Goal: Task Accomplishment & Management: Manage account settings

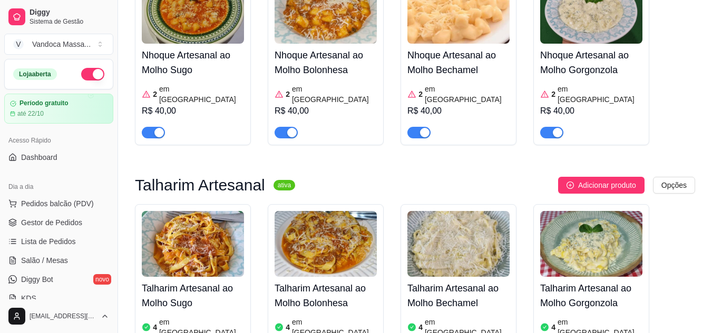
scroll to position [632, 0]
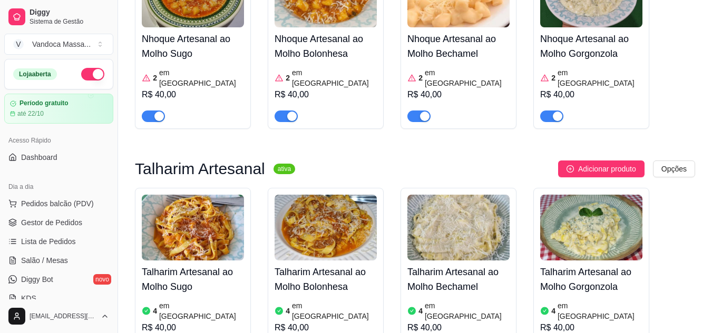
click at [308, 301] on article "em [GEOGRAPHIC_DATA]" at bounding box center [334, 311] width 85 height 21
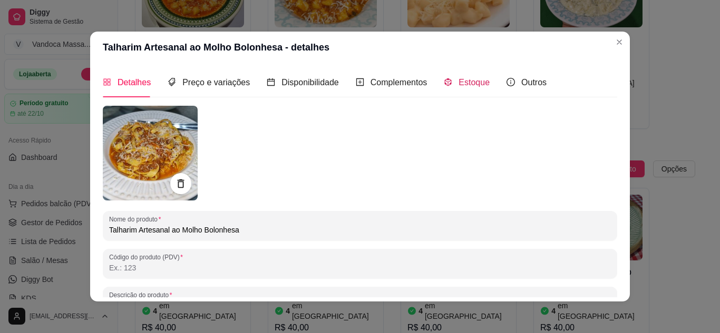
click at [479, 81] on span "Estoque" at bounding box center [473, 82] width 31 height 9
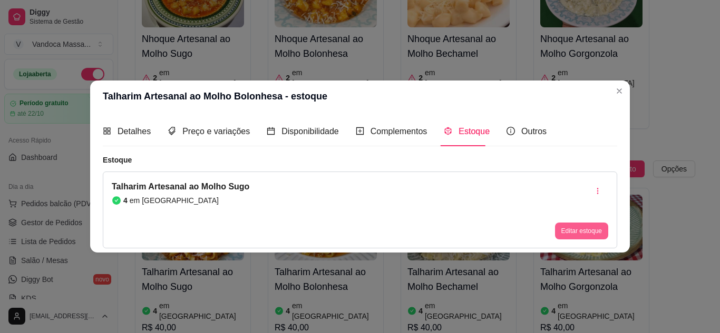
click at [598, 238] on button "Editar estoque" at bounding box center [581, 231] width 53 height 17
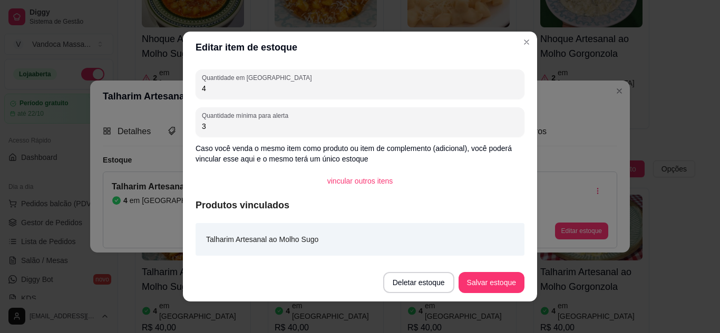
click at [251, 102] on div "Quantidade em estoque 4 Quantidade mínima para alerta 3 Caso você venda o mesmo…" at bounding box center [360, 163] width 354 height 201
drag, startPoint x: 251, startPoint y: 102, endPoint x: 249, endPoint y: 90, distance: 12.4
click at [251, 101] on div "Quantidade em estoque 4 Quantidade mínima para alerta 3 Caso você venda o mesmo…" at bounding box center [360, 163] width 354 height 201
click at [249, 90] on input "4" at bounding box center [360, 88] width 316 height 11
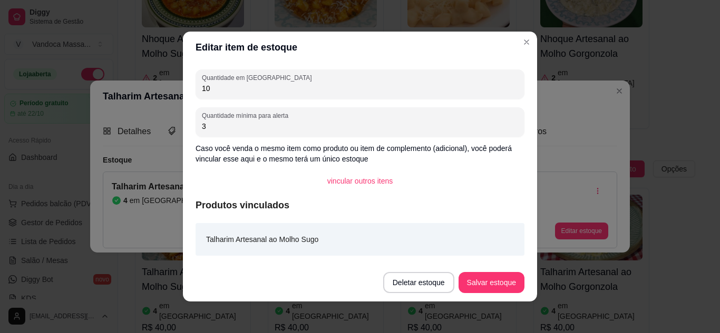
type input "10"
click at [487, 280] on button "Salvar estoque" at bounding box center [491, 283] width 64 height 21
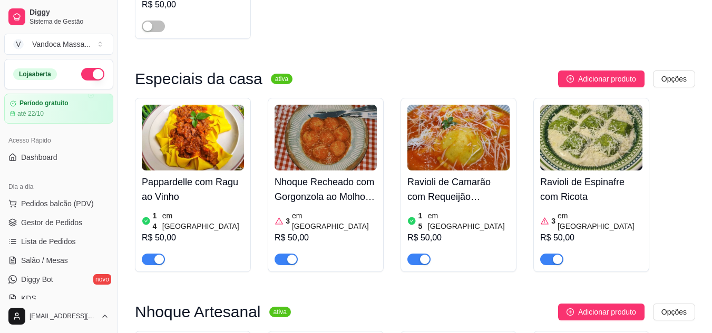
scroll to position [0, 0]
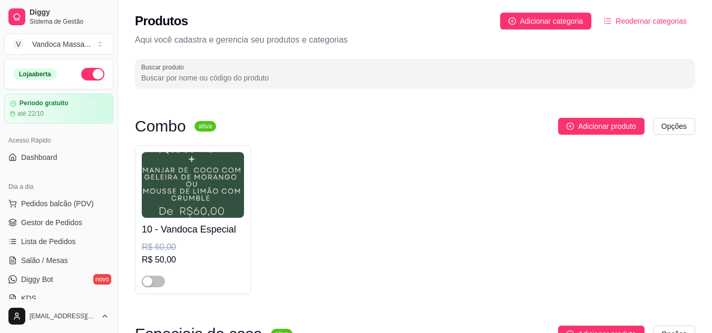
click at [438, 192] on div "10 - Vandoca Especial R$ 60,00 R$ 50,00" at bounding box center [415, 219] width 560 height 149
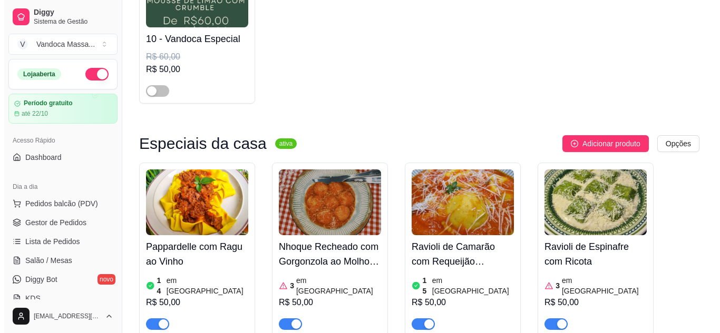
scroll to position [211, 0]
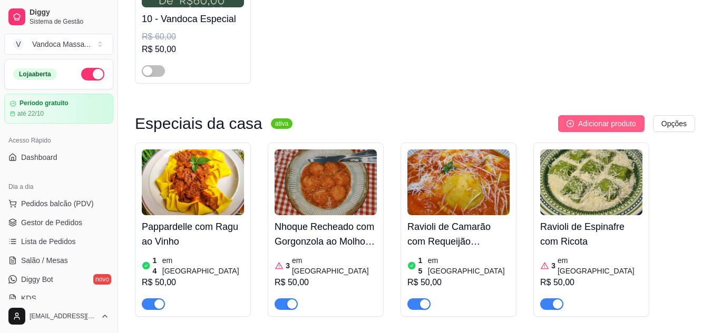
click at [590, 126] on span "Adicionar produto" at bounding box center [607, 124] width 58 height 12
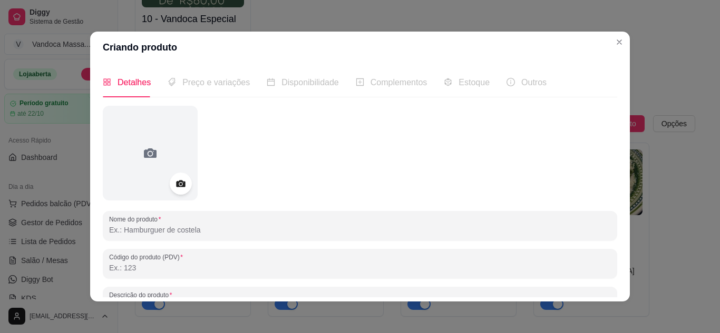
click at [177, 182] on icon at bounding box center [180, 184] width 9 height 7
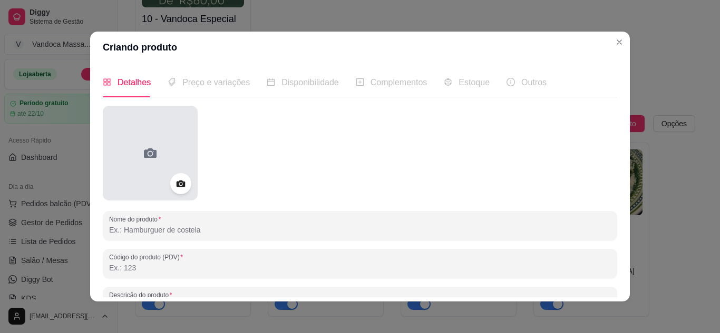
click at [124, 165] on div at bounding box center [150, 153] width 95 height 95
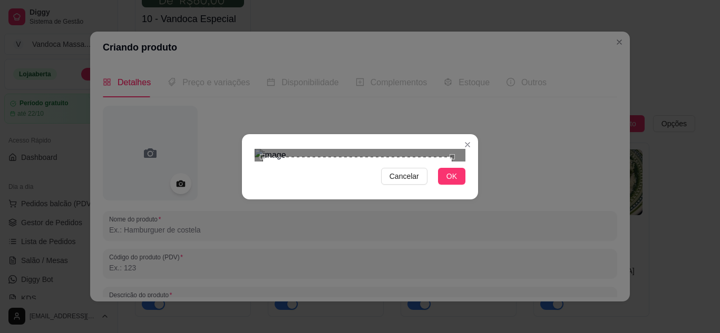
click at [365, 157] on div "Use the arrow keys to move the crop selection area" at bounding box center [357, 252] width 190 height 190
click at [449, 182] on span "OK" at bounding box center [451, 177] width 11 height 12
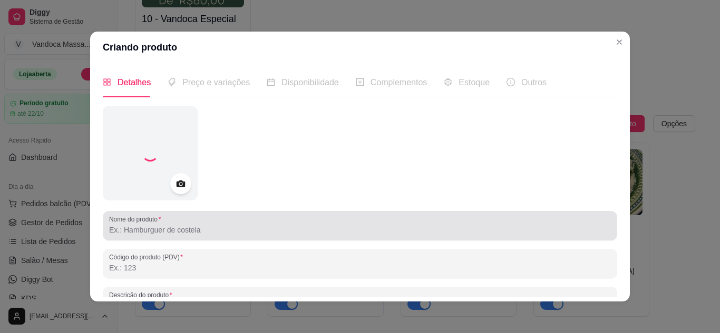
click at [198, 231] on input "Nome do produto" at bounding box center [360, 230] width 502 height 11
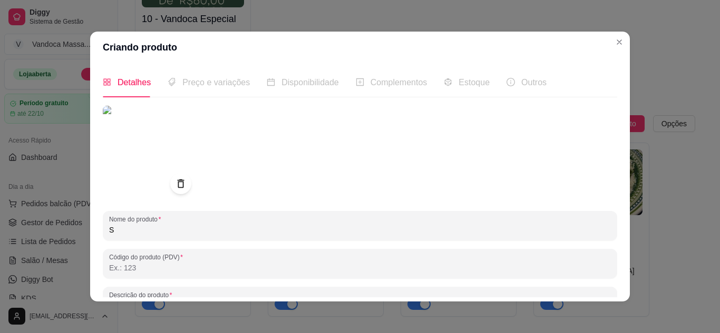
drag, startPoint x: 168, startPoint y: 233, endPoint x: 5, endPoint y: 232, distance: 162.8
click at [6, 232] on div "Criando produto Detalhes Preço e variações Disponibilidade Complementos Estoque…" at bounding box center [360, 166] width 720 height 333
paste input "spaghetti"
click at [109, 231] on input "spaghetti" at bounding box center [360, 230] width 502 height 11
click at [163, 231] on input "Spaghetti" at bounding box center [360, 230] width 502 height 11
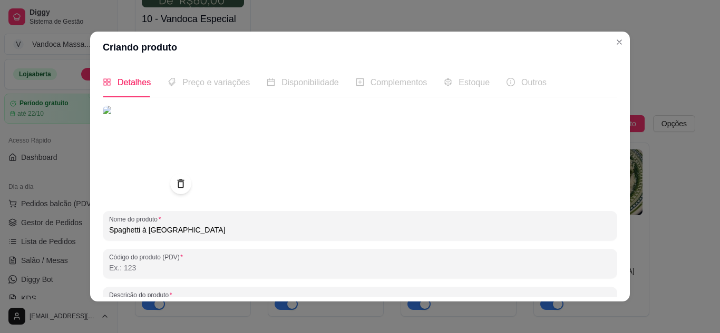
scroll to position [53, 0]
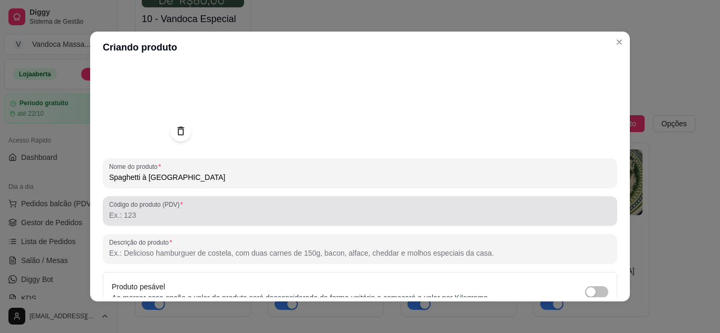
type input "Spaghetti à [GEOGRAPHIC_DATA]"
click at [212, 221] on div at bounding box center [360, 211] width 502 height 21
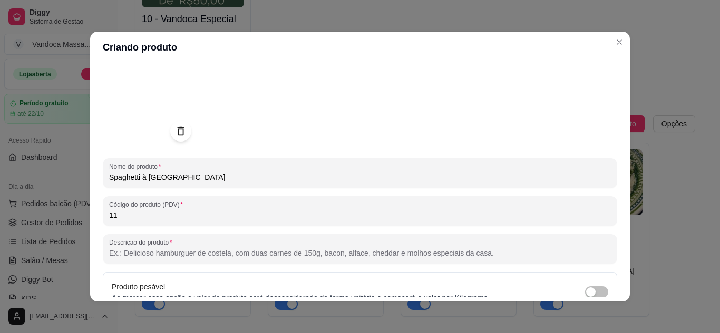
scroll to position [105, 0]
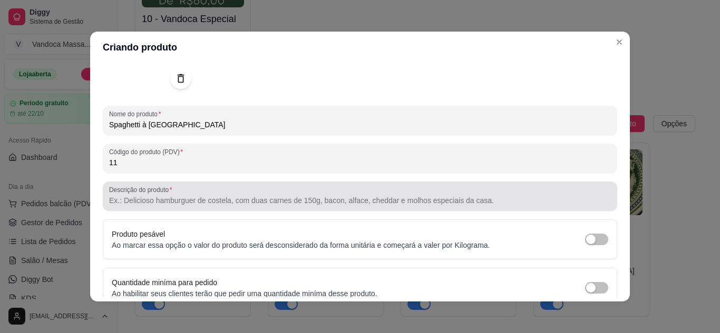
type input "11"
click at [263, 202] on input "Descrição do produto" at bounding box center [360, 200] width 502 height 11
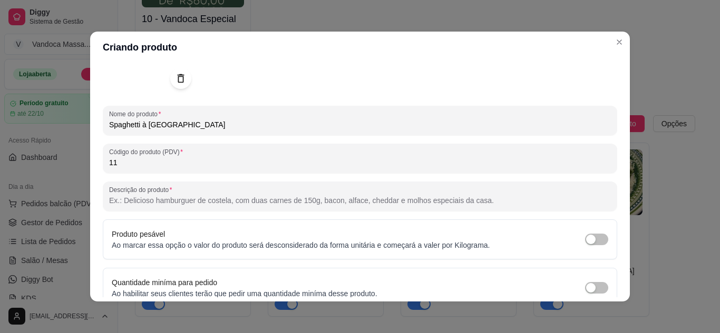
paste input "spaghetti"
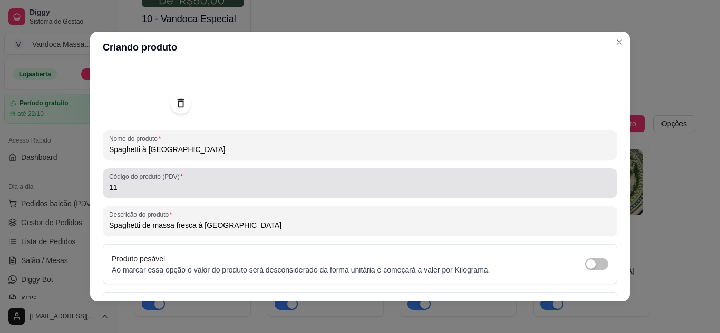
scroll to position [154, 0]
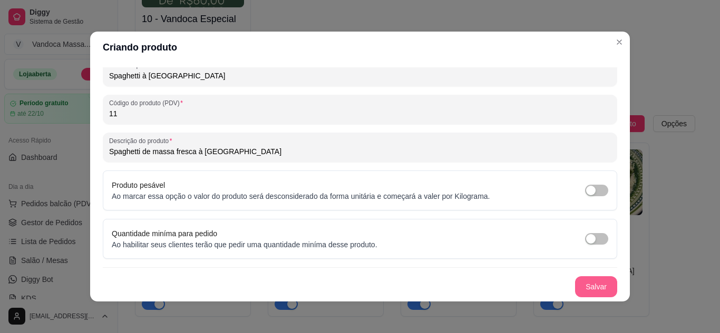
type input "Spaghetti de massa fresca à [GEOGRAPHIC_DATA]"
click at [596, 287] on button "Salvar" at bounding box center [596, 287] width 42 height 21
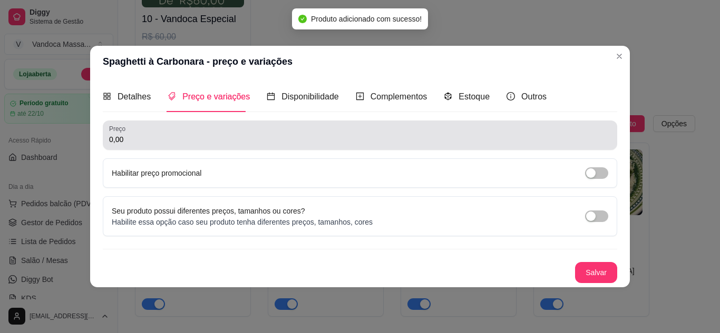
click at [225, 140] on input "0,00" at bounding box center [360, 139] width 502 height 11
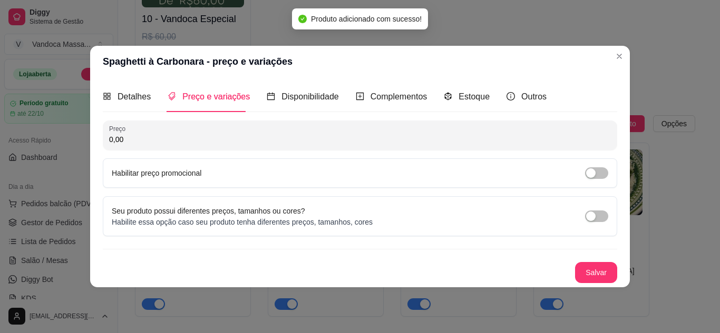
click at [225, 140] on input "0,00" at bounding box center [360, 139] width 502 height 11
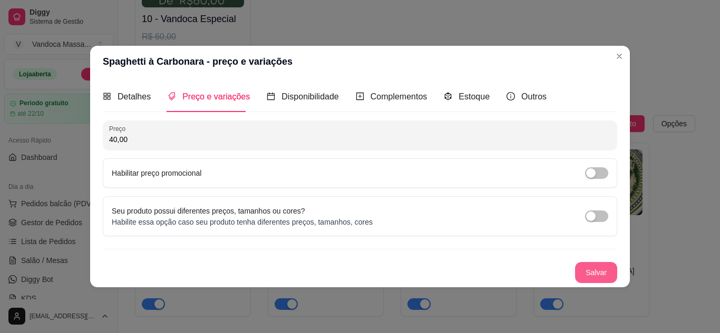
type input "40,00"
click at [599, 277] on button "Salvar" at bounding box center [596, 272] width 42 height 21
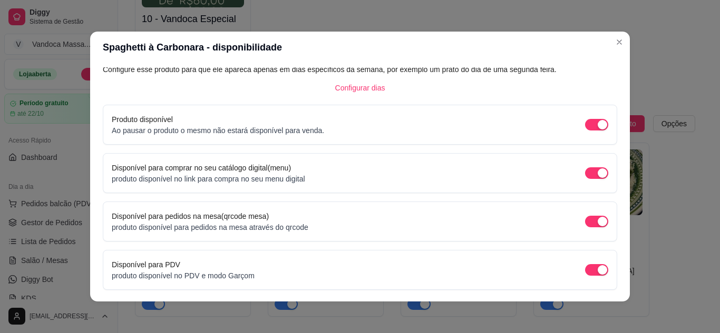
scroll to position [47, 0]
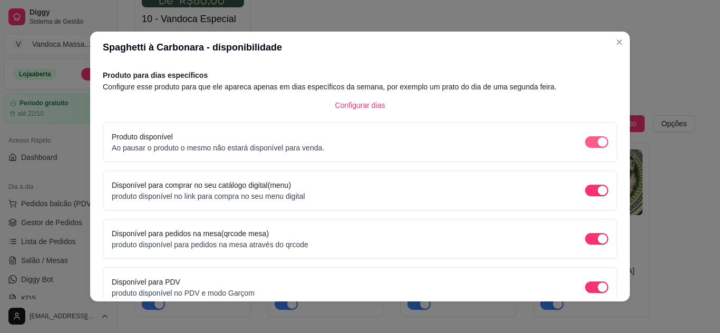
click at [597, 144] on div "button" at bounding box center [601, 142] width 9 height 9
click at [589, 144] on span "button" at bounding box center [596, 142] width 23 height 12
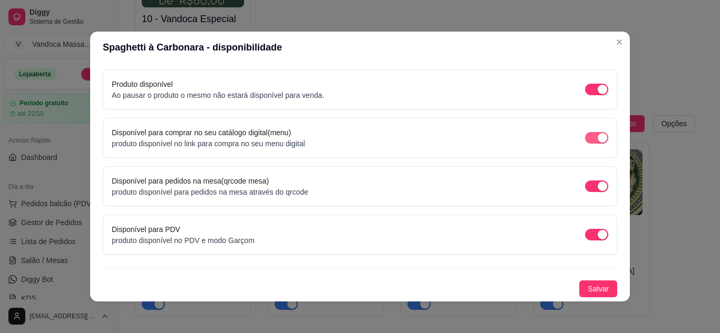
click at [597, 140] on div "button" at bounding box center [601, 137] width 9 height 9
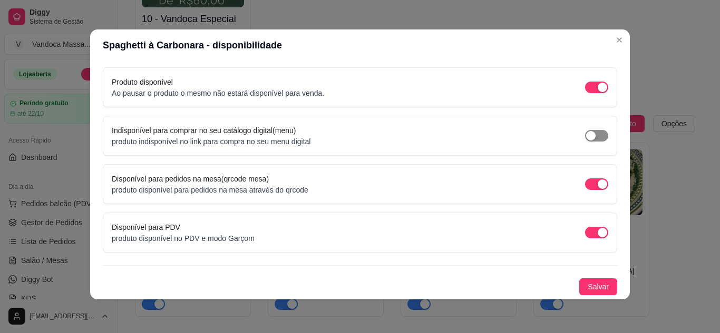
click at [585, 130] on span "button" at bounding box center [596, 136] width 23 height 12
click at [593, 283] on span "Salvar" at bounding box center [597, 287] width 21 height 12
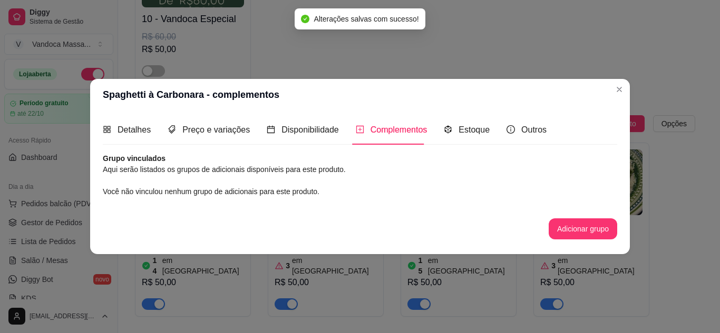
scroll to position [0, 0]
click at [571, 224] on button "Adicionar grupo" at bounding box center [583, 229] width 66 height 21
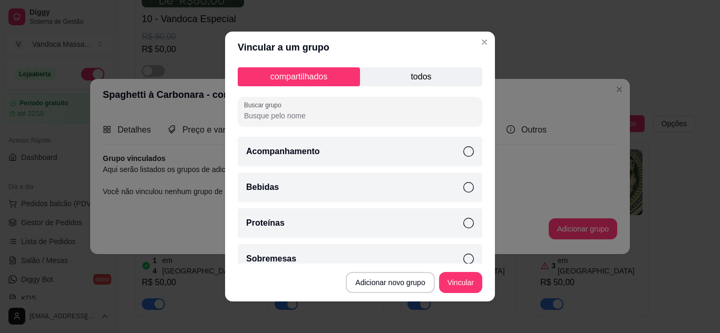
click at [411, 152] on div "Acompanhamento" at bounding box center [360, 152] width 244 height 30
click at [426, 183] on div "Bebidas" at bounding box center [360, 188] width 244 height 30
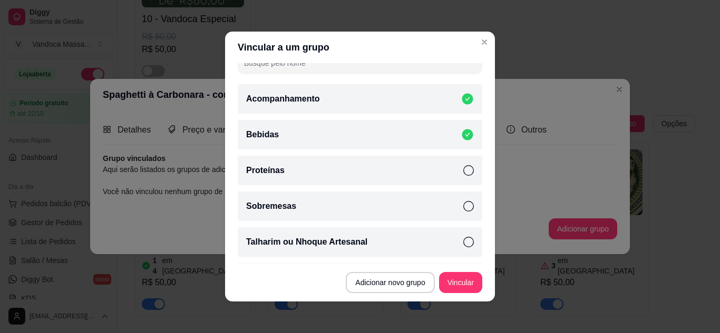
click at [421, 209] on div "Sobremesas" at bounding box center [360, 207] width 244 height 30
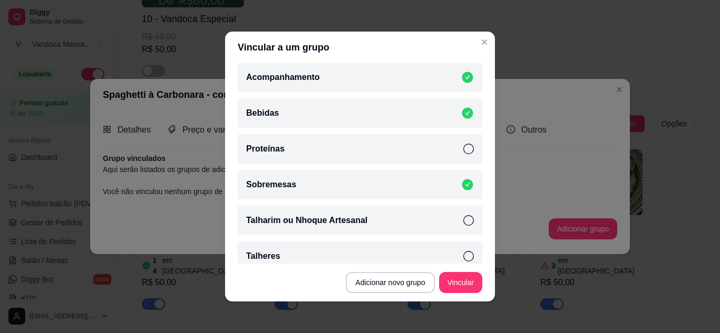
scroll to position [86, 0]
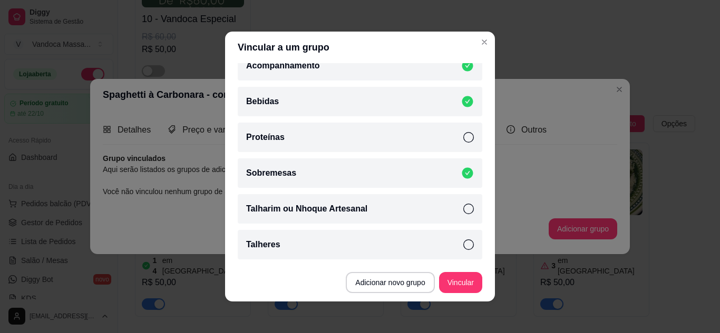
click at [421, 179] on div "Sobremesas" at bounding box center [360, 174] width 244 height 30
click at [440, 249] on div "Talheres" at bounding box center [360, 245] width 244 height 30
click at [448, 248] on div "Talheres" at bounding box center [360, 245] width 244 height 30
click at [427, 172] on div "Sobremesas" at bounding box center [360, 174] width 244 height 30
click at [437, 249] on div "Talheres" at bounding box center [360, 245] width 244 height 30
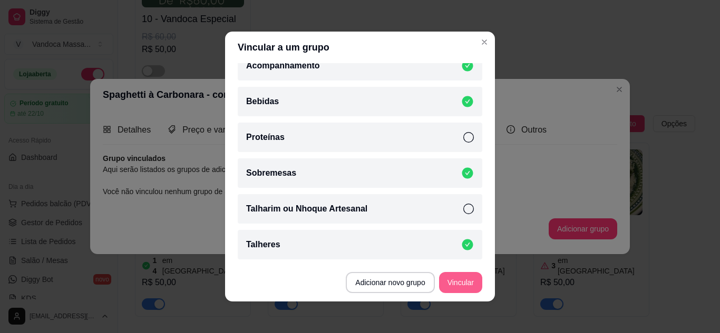
click at [451, 282] on button "Vincular" at bounding box center [460, 282] width 43 height 21
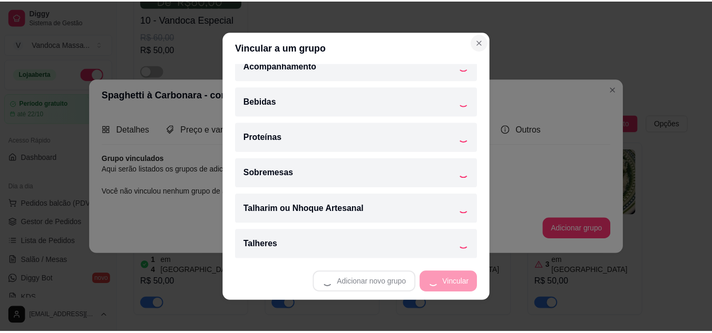
scroll to position [0, 0]
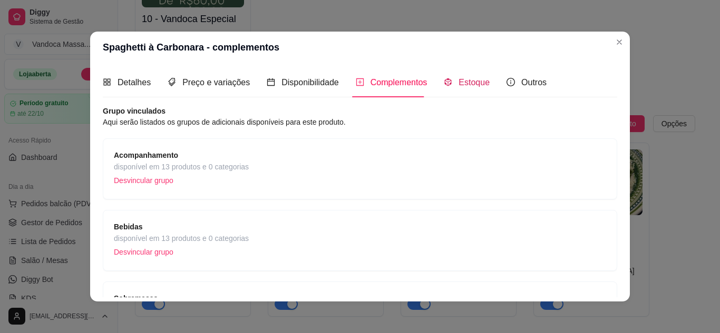
click at [458, 85] on span "Estoque" at bounding box center [473, 82] width 31 height 9
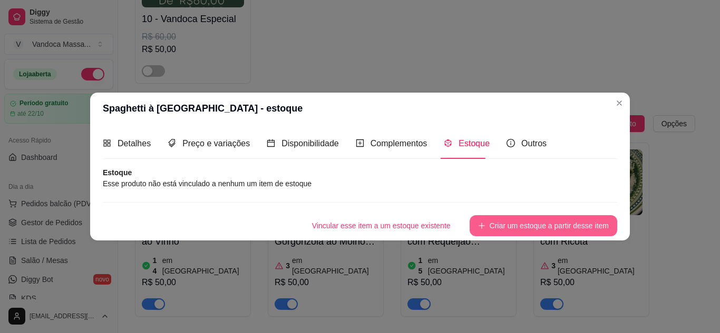
click at [516, 231] on button "Criar um estoque a partir desse item" at bounding box center [543, 225] width 148 height 21
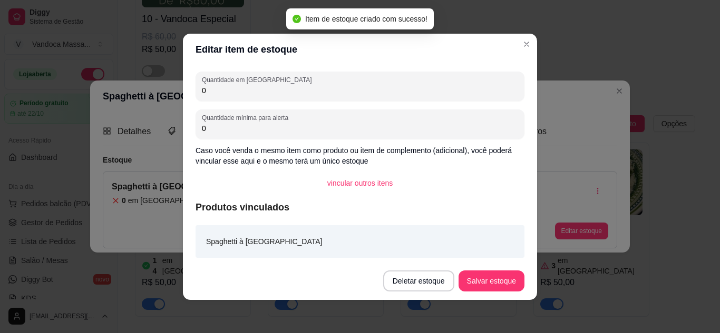
click at [275, 92] on input "0" at bounding box center [360, 90] width 316 height 11
type input "9"
click at [510, 279] on button "Salvar estoque" at bounding box center [491, 281] width 66 height 21
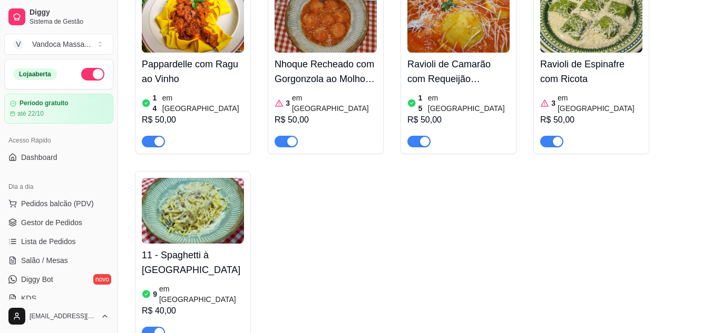
scroll to position [316, 0]
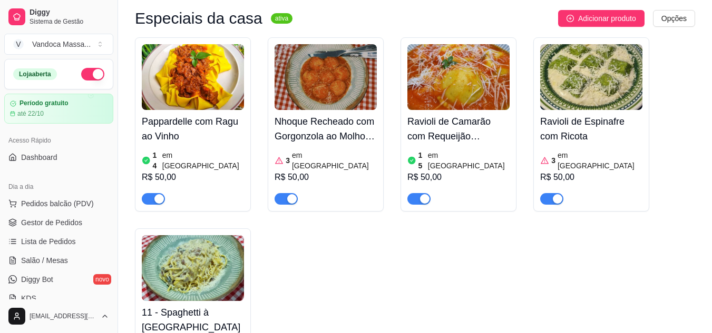
click at [214, 247] on img at bounding box center [193, 269] width 102 height 66
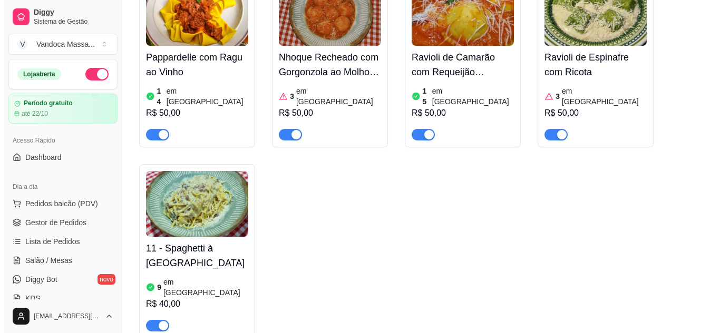
scroll to position [379, 0]
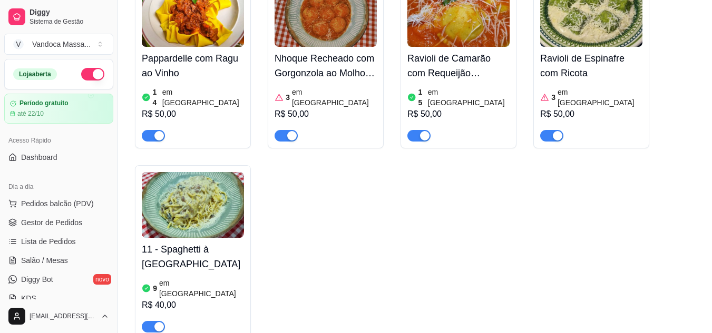
click at [183, 299] on div "R$ 40,00" at bounding box center [193, 305] width 102 height 13
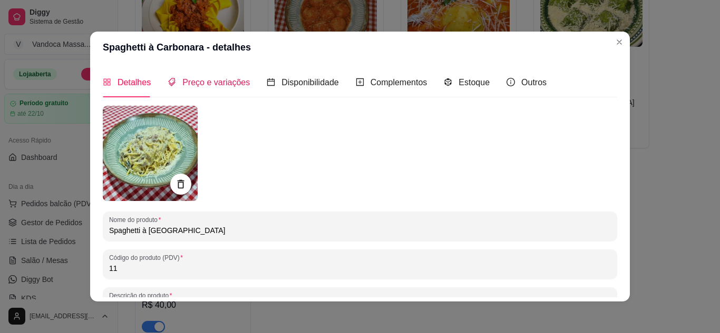
click at [217, 80] on span "Preço e variações" at bounding box center [215, 82] width 67 height 9
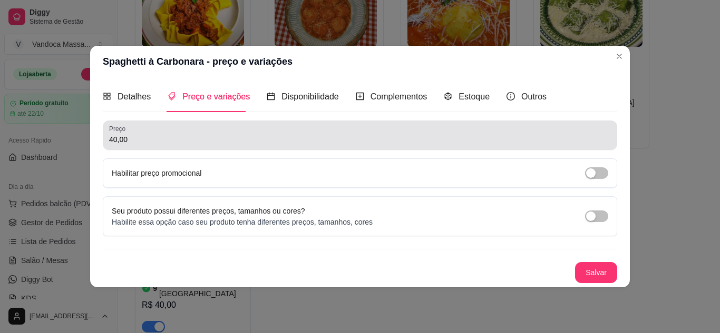
click at [142, 133] on div "40,00" at bounding box center [360, 135] width 502 height 21
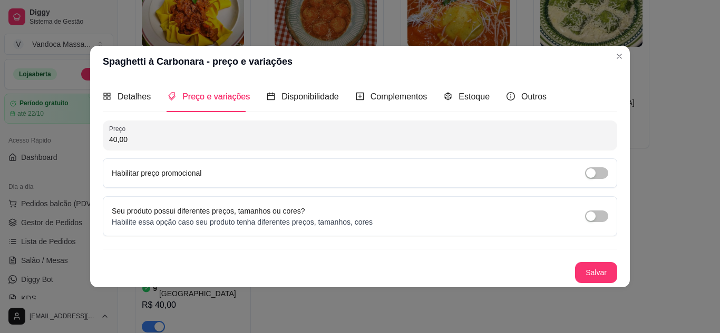
click at [174, 143] on input "40,00" at bounding box center [360, 139] width 502 height 11
type input "50,00"
click at [602, 273] on button "Salvar" at bounding box center [596, 272] width 42 height 21
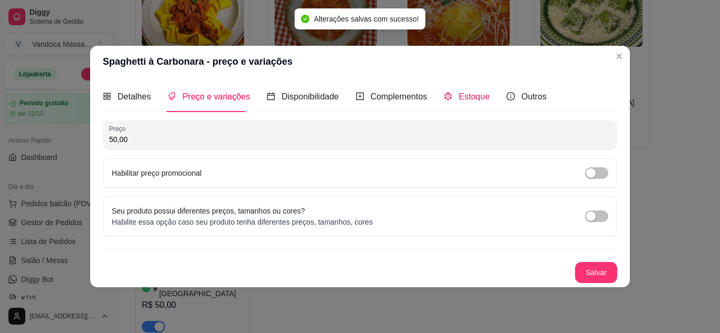
click at [453, 100] on div "Estoque" at bounding box center [467, 96] width 46 height 13
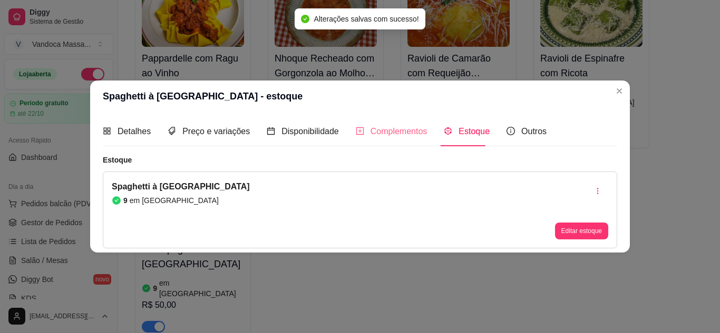
click at [396, 139] on div "Complementos" at bounding box center [392, 131] width 72 height 30
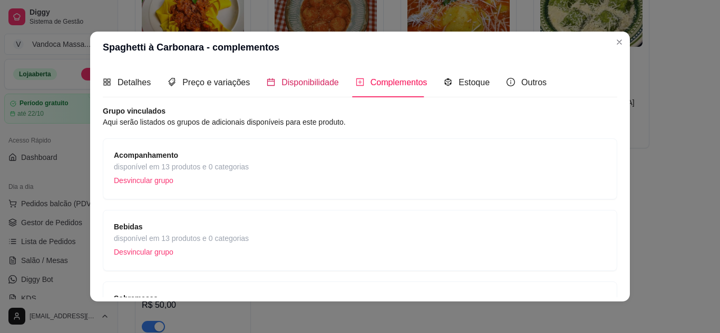
click at [311, 87] on span "Disponibilidade" at bounding box center [309, 82] width 57 height 9
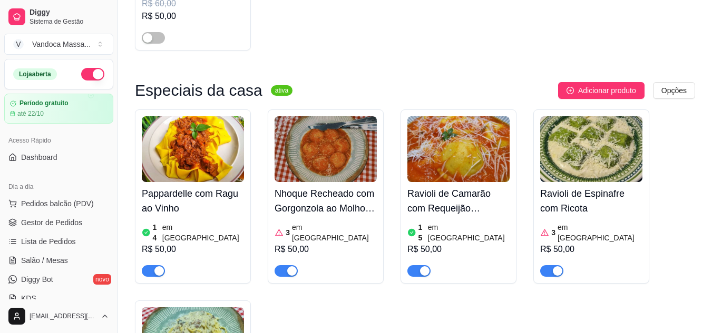
scroll to position [116, 0]
